Goal: Navigation & Orientation: Find specific page/section

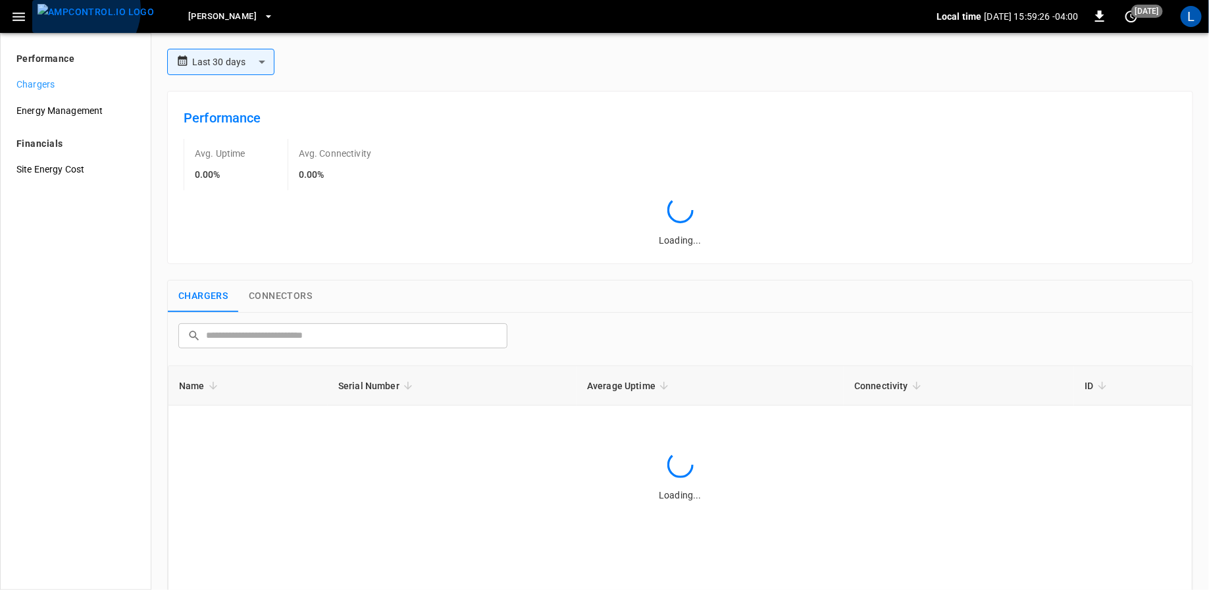
click at [80, 9] on img "menu" at bounding box center [96, 12] width 117 height 16
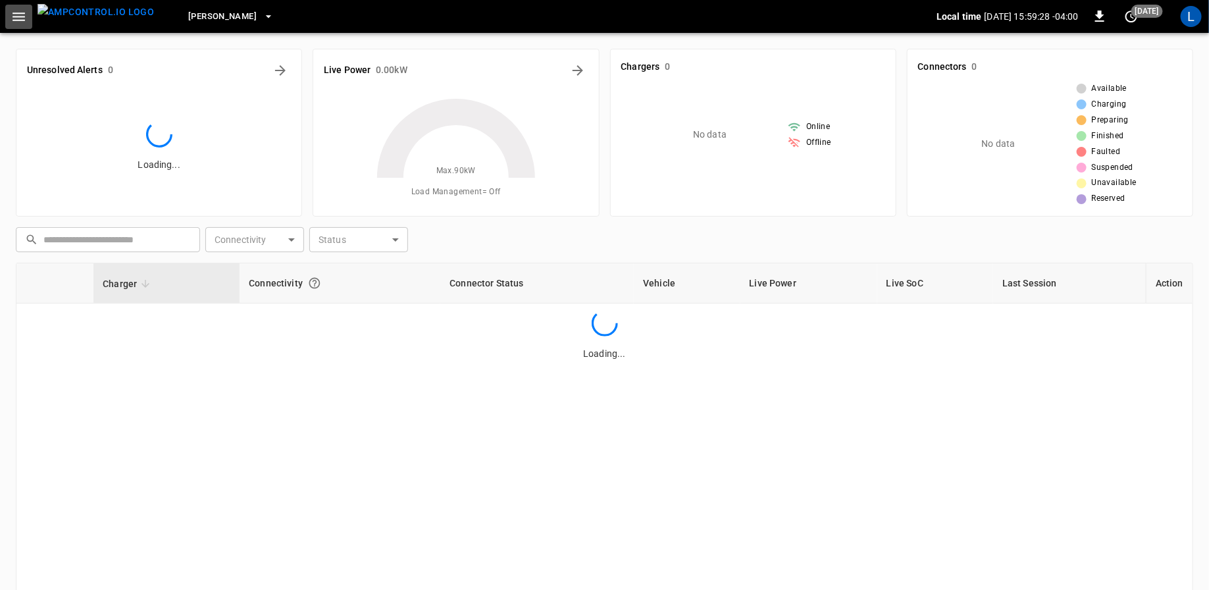
click at [24, 27] on button "button" at bounding box center [18, 17] width 27 height 24
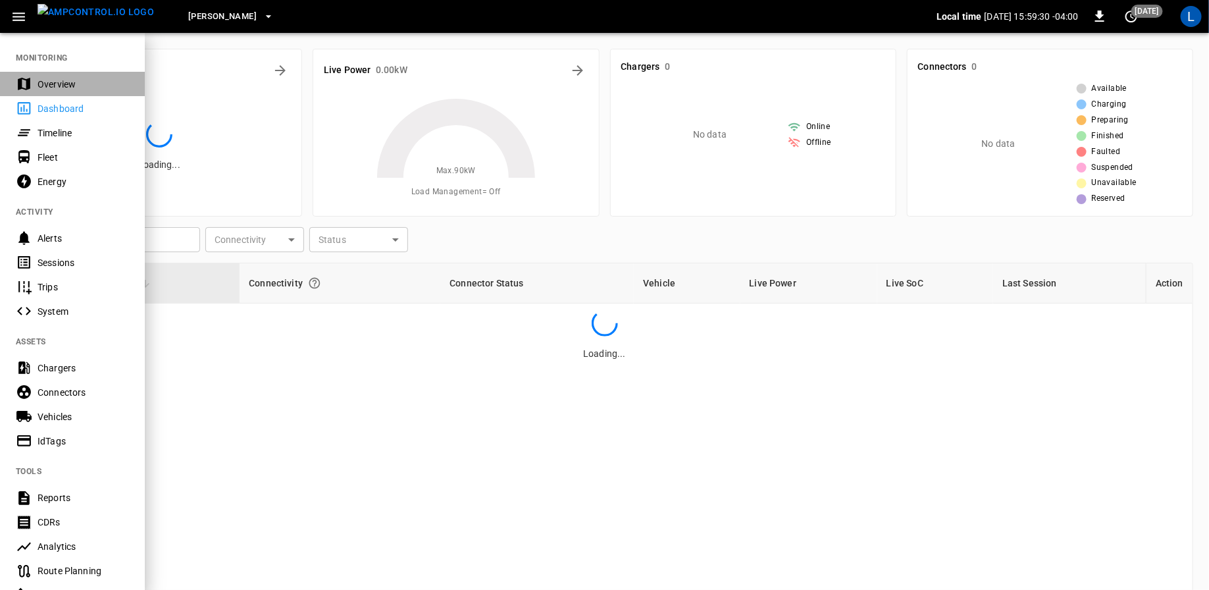
click at [49, 89] on div "Overview" at bounding box center [84, 84] width 92 height 13
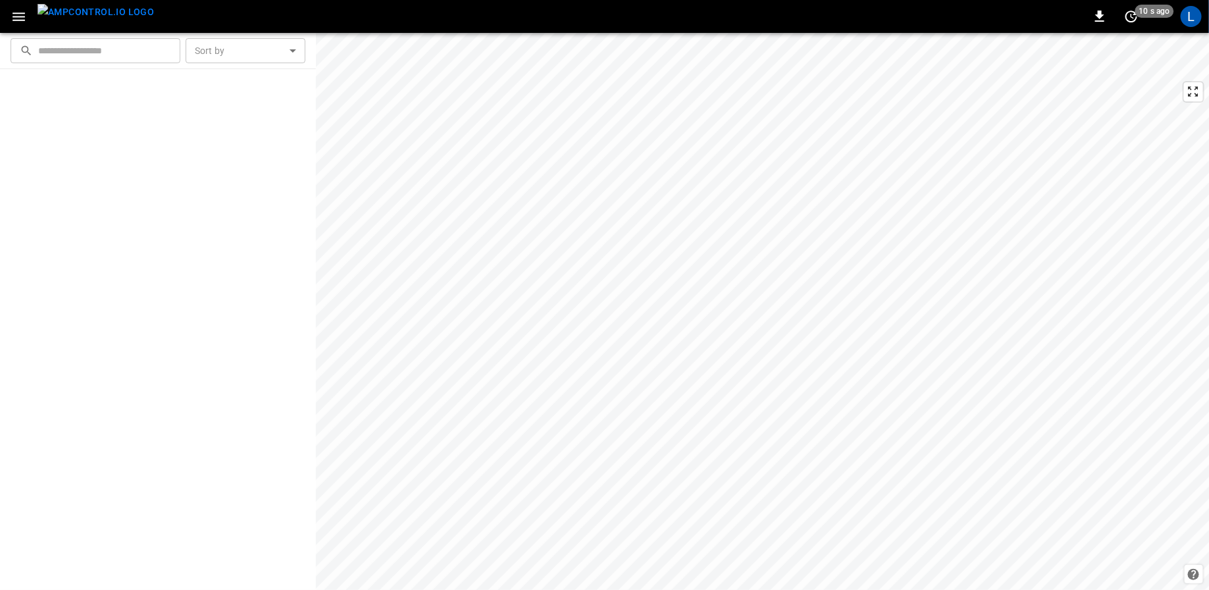
click at [23, 22] on icon "button" at bounding box center [19, 17] width 16 height 16
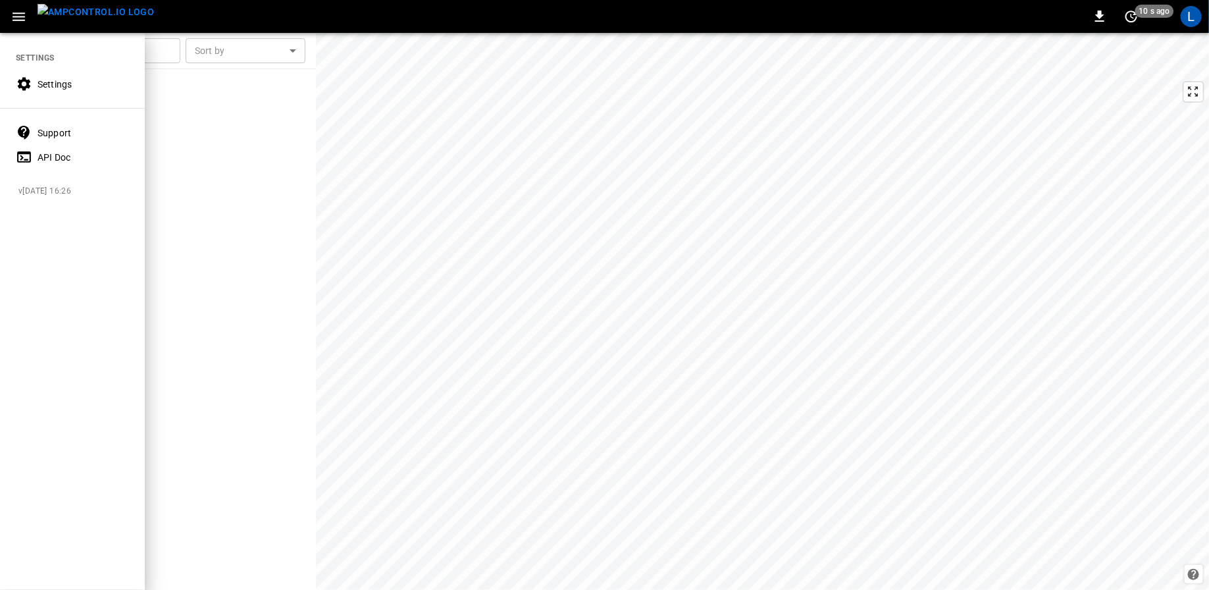
click at [84, 12] on img "menu" at bounding box center [96, 12] width 117 height 16
click at [1191, 20] on div "L" at bounding box center [1191, 16] width 21 height 21
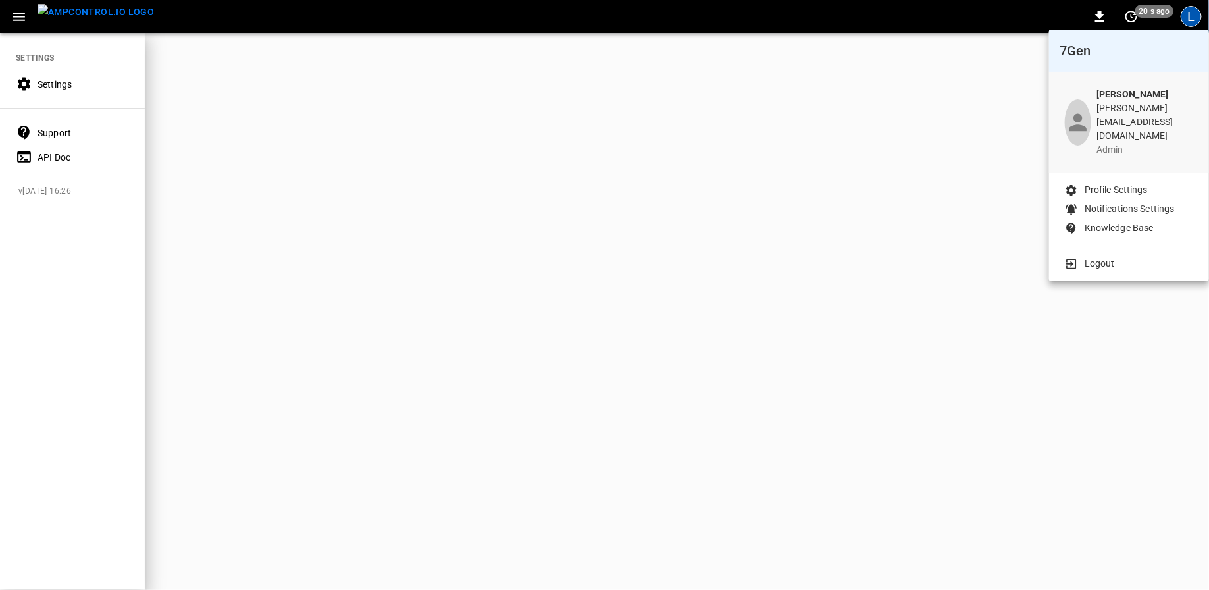
click at [1095, 257] on p "Logout" at bounding box center [1100, 264] width 30 height 14
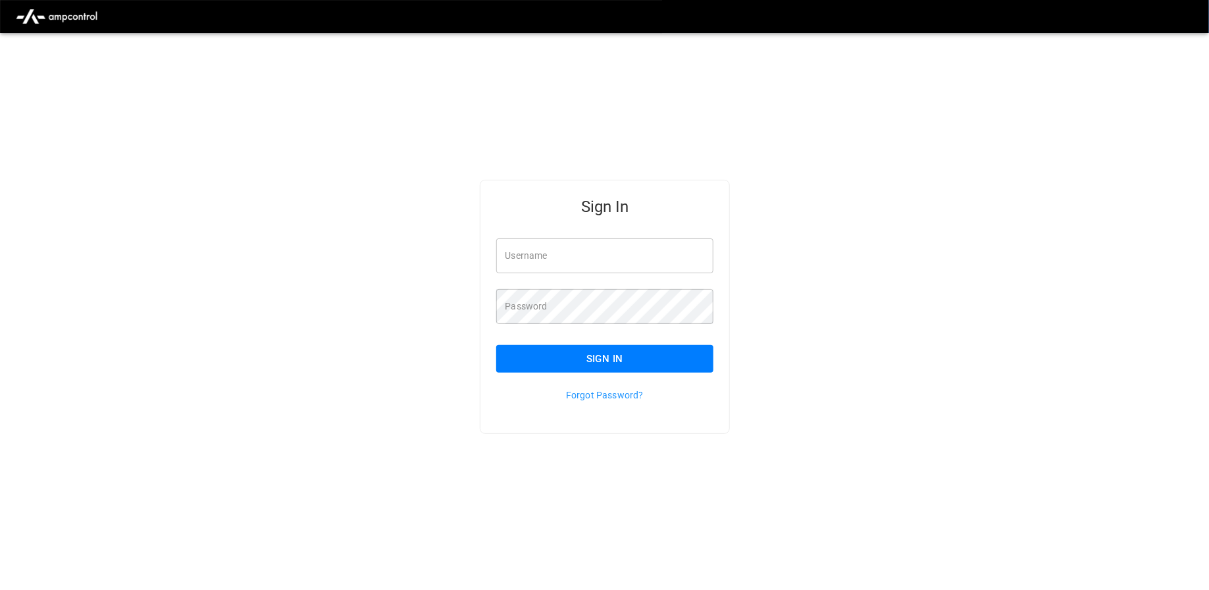
type input "**********"
click at [617, 77] on div "**********" at bounding box center [604, 328] width 1209 height 590
type input "**********"
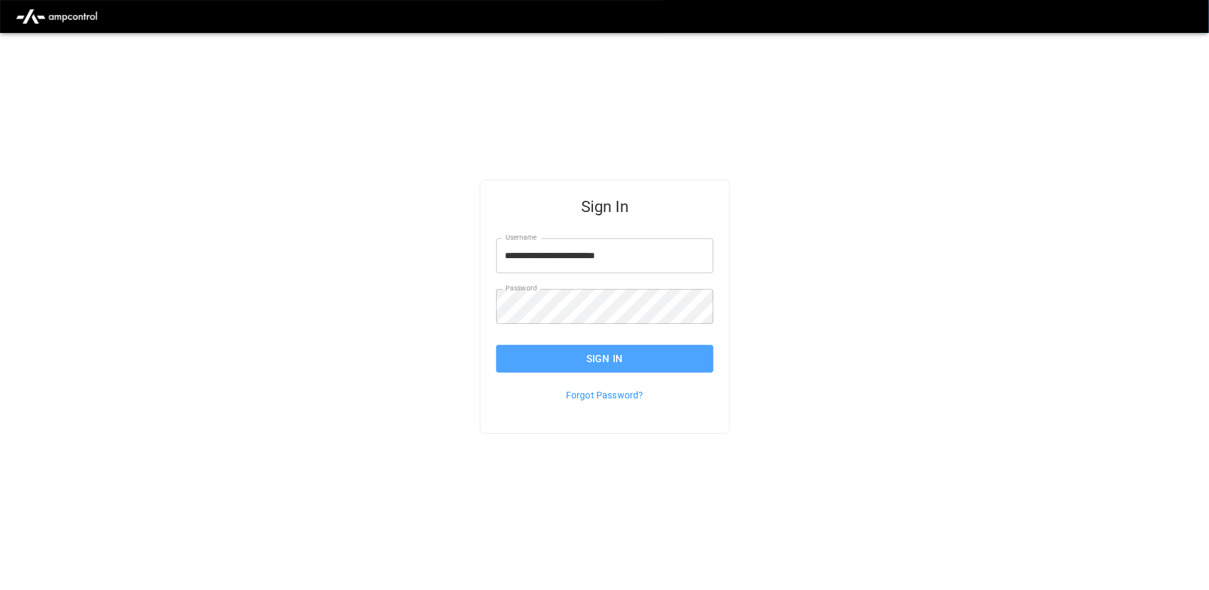
click at [624, 357] on button "Sign In" at bounding box center [605, 359] width 218 height 28
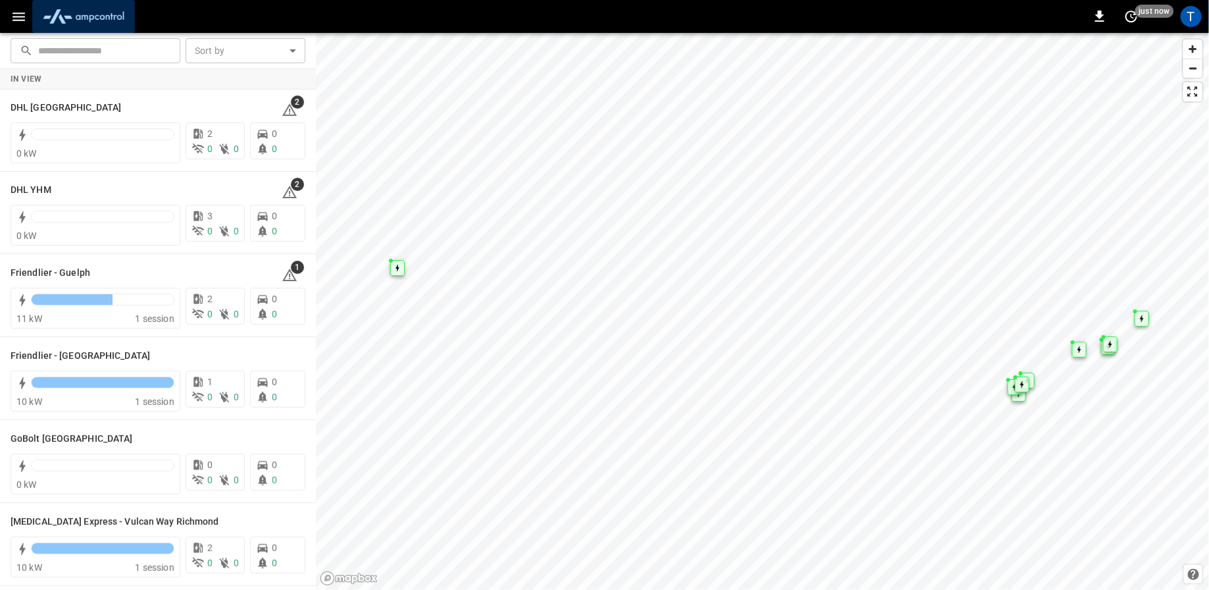
click at [95, 14] on img "menu" at bounding box center [84, 16] width 92 height 25
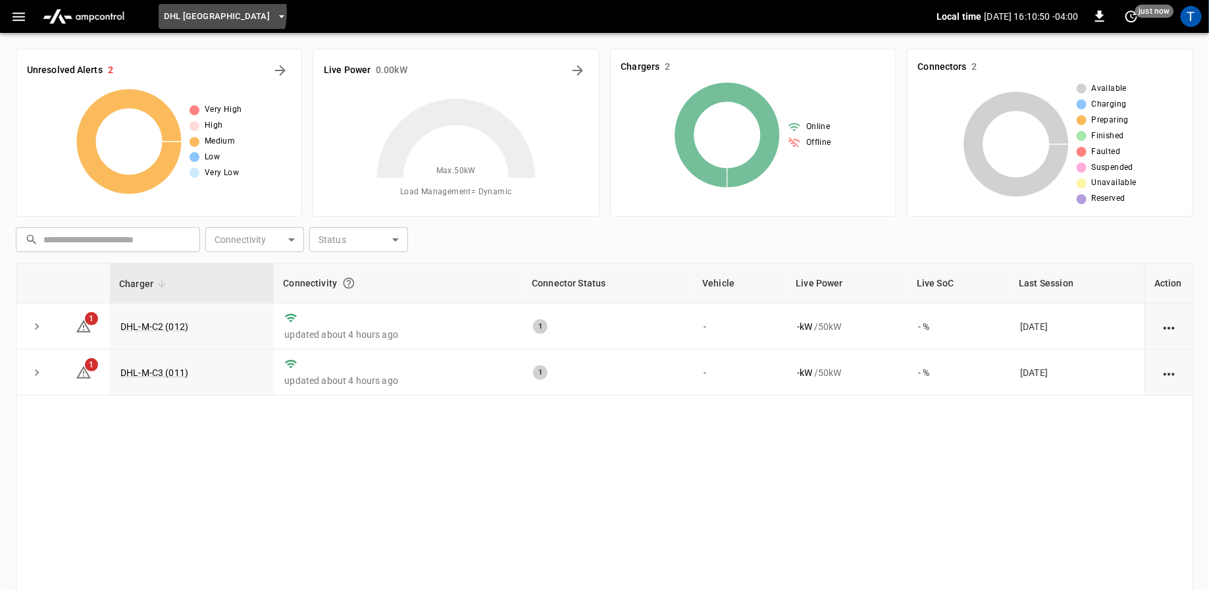
click at [221, 13] on span "DHL Montreal" at bounding box center [217, 16] width 106 height 15
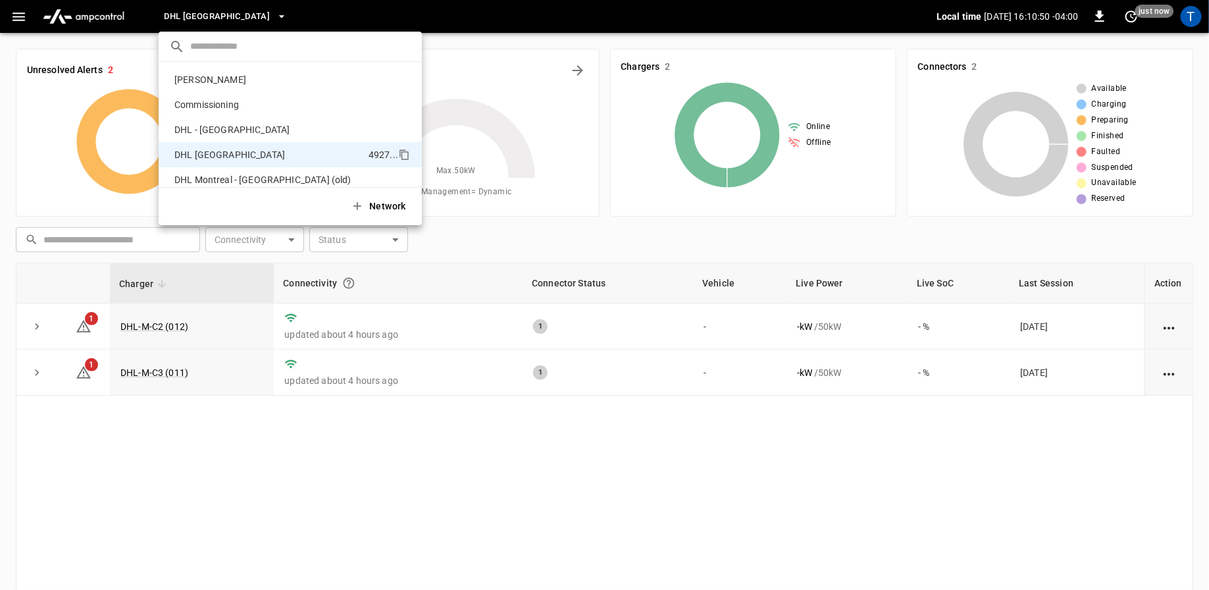
scroll to position [71, 0]
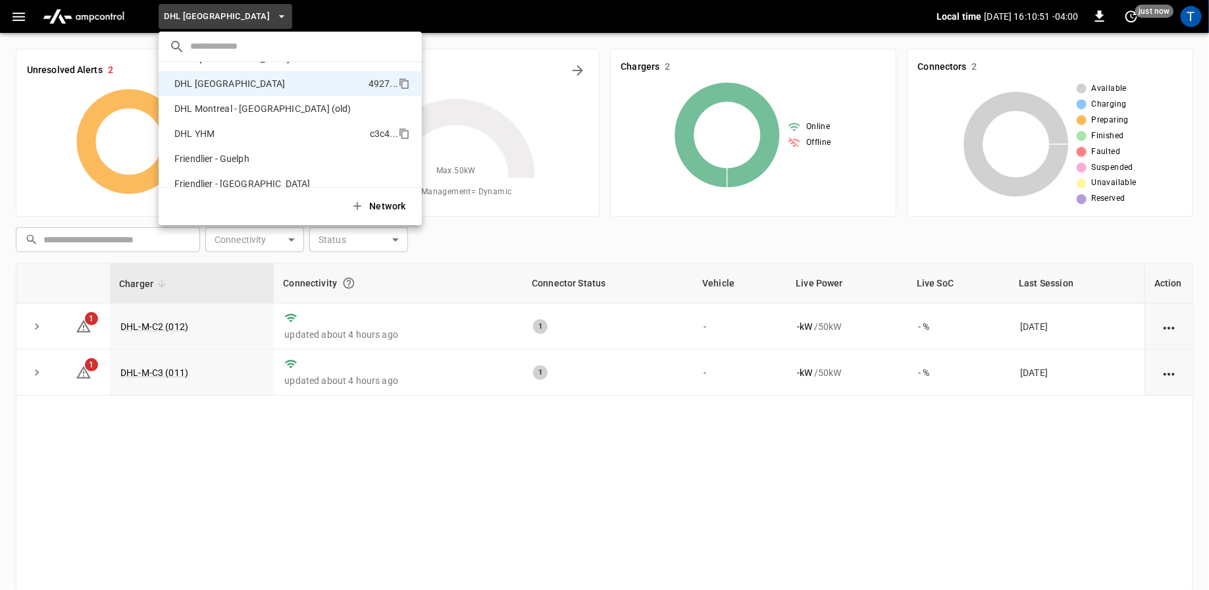
click at [228, 127] on p "DHL YHM" at bounding box center [269, 133] width 201 height 13
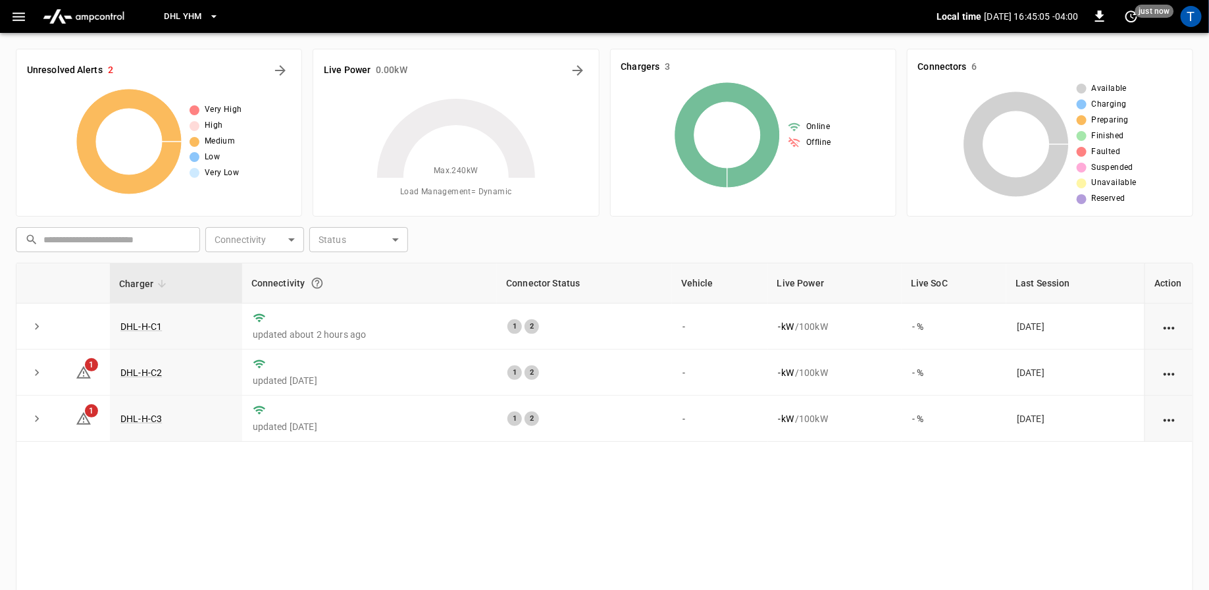
click at [178, 18] on span "DHL YHM" at bounding box center [183, 16] width 38 height 15
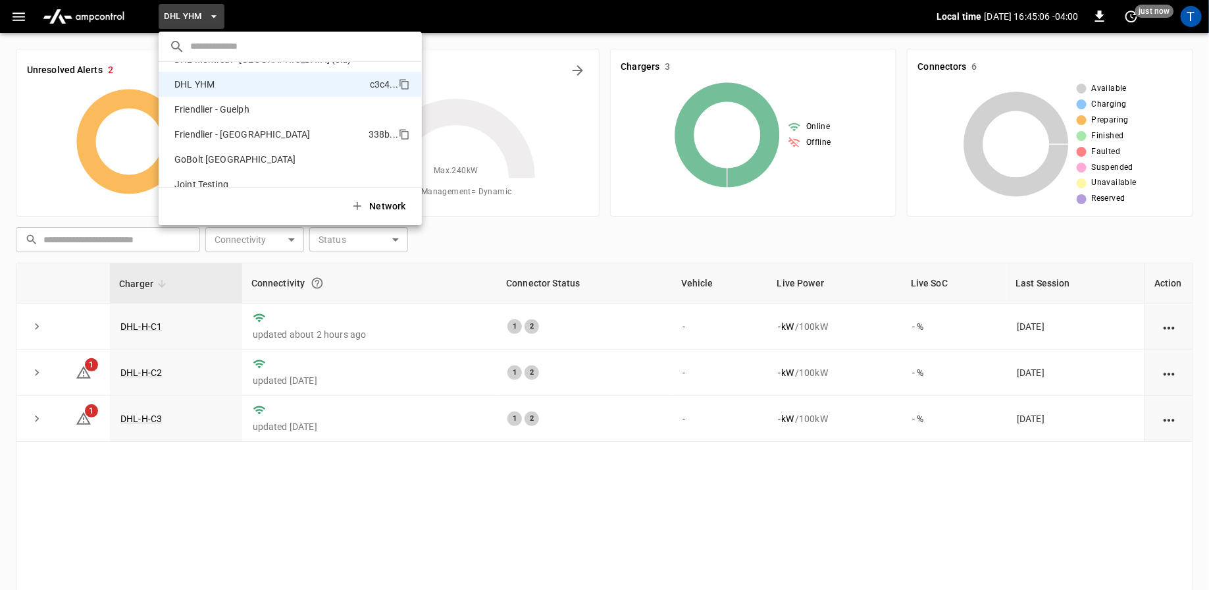
scroll to position [0, 0]
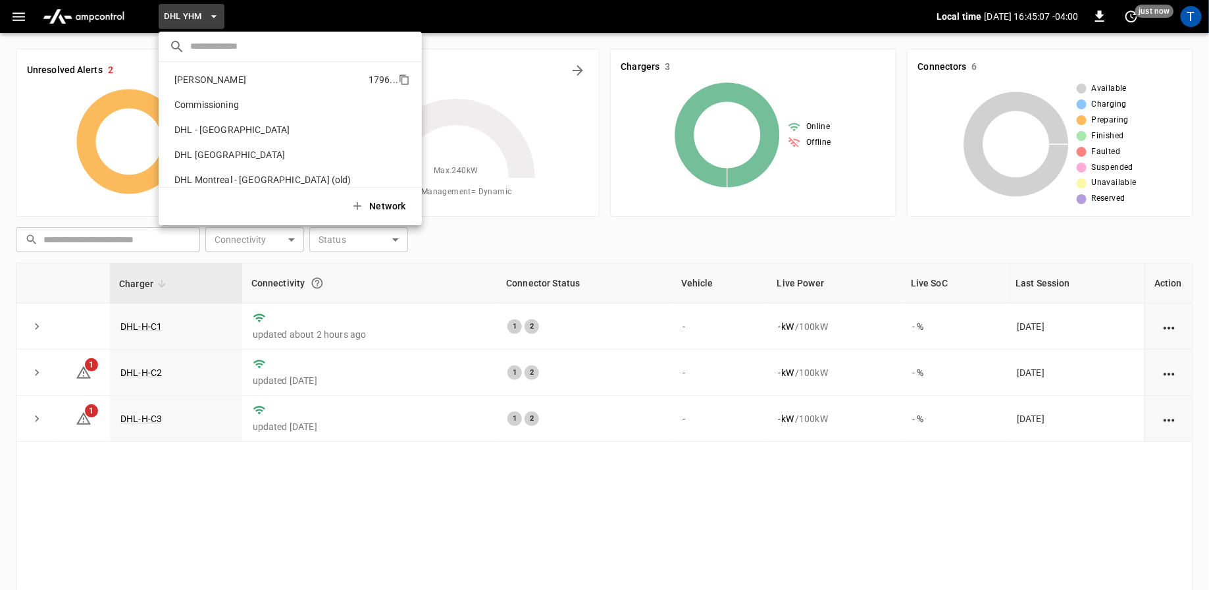
click at [222, 75] on p "Charbonneau" at bounding box center [268, 79] width 199 height 13
